Goal: Task Accomplishment & Management: Complete application form

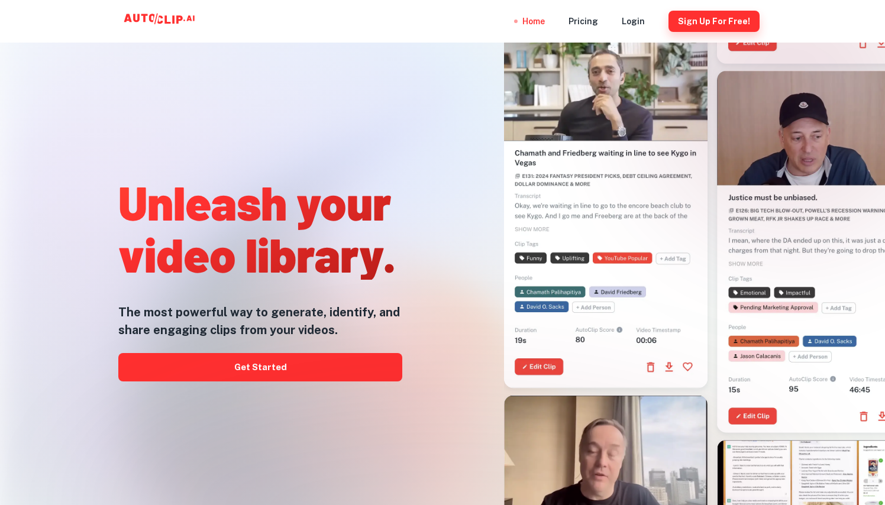
click at [691, 18] on button "Sign Up for free!" at bounding box center [713, 21] width 91 height 21
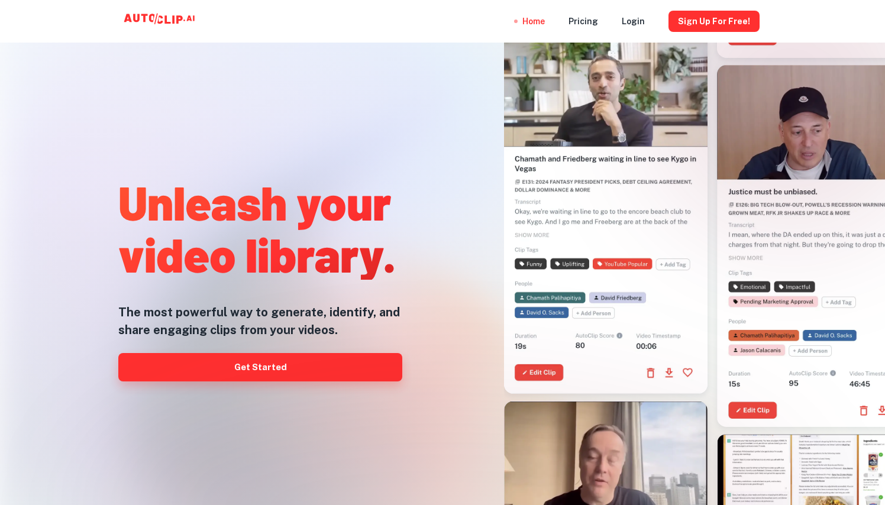
click at [295, 373] on link "Get Started" at bounding box center [260, 367] width 284 height 28
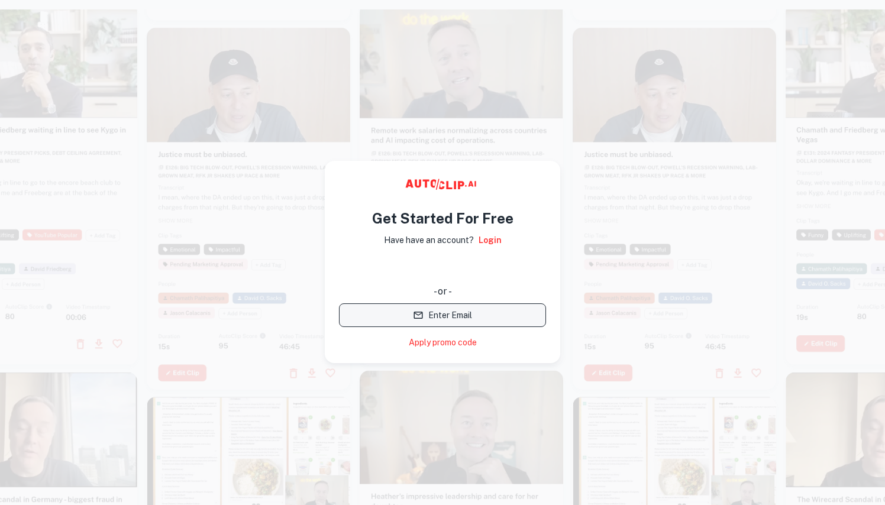
click at [450, 313] on button "Enter Email" at bounding box center [442, 315] width 207 height 24
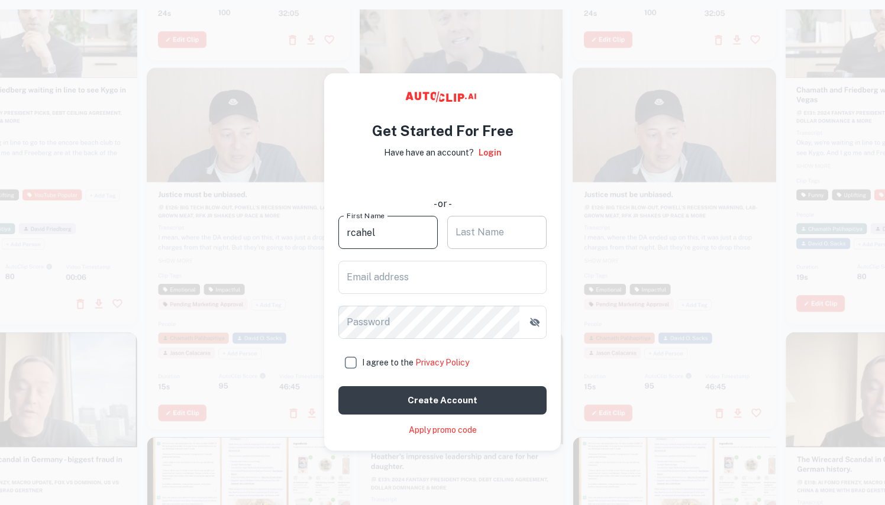
type input "rcahel"
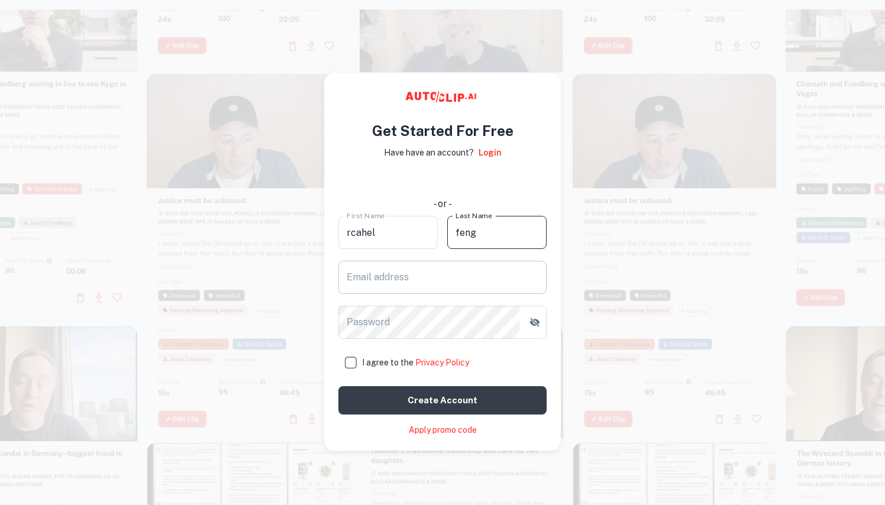
type input "feng"
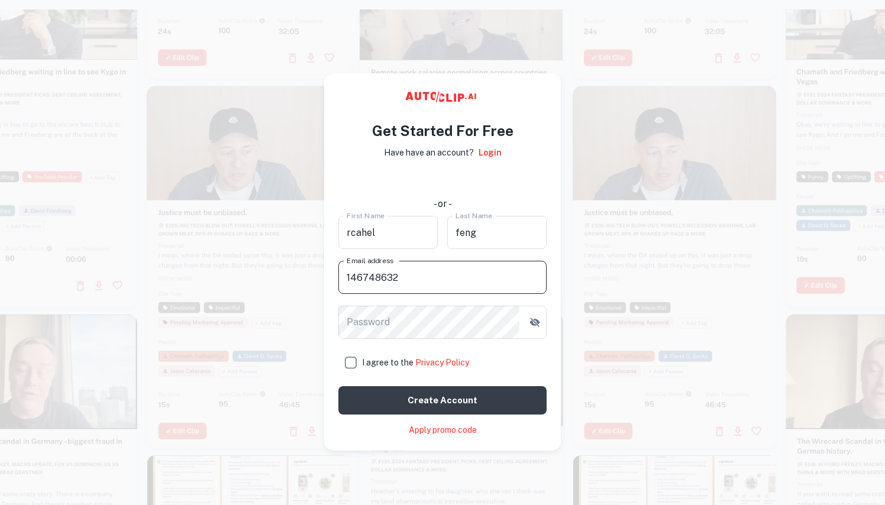
type input "1467486323"
